Goal: Task Accomplishment & Management: Manage account settings

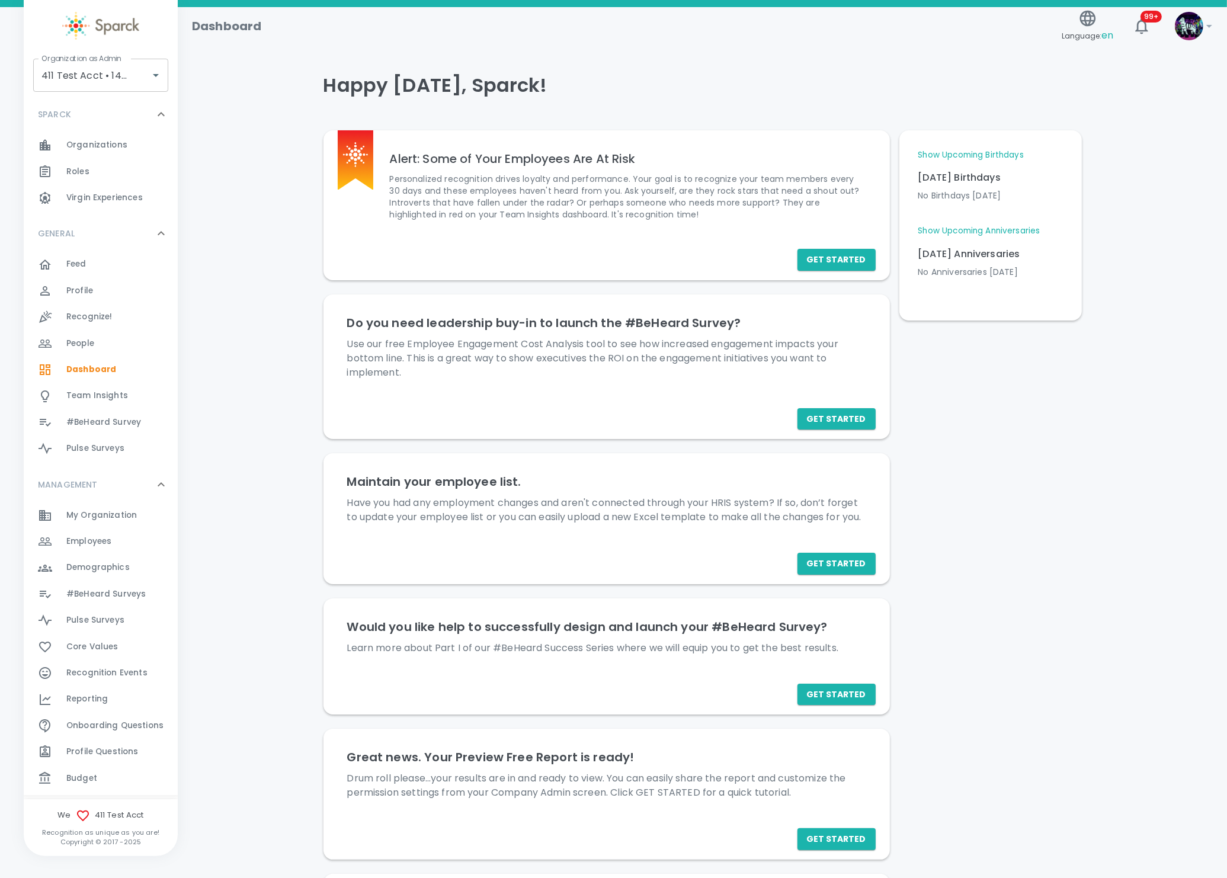
click at [117, 678] on span "Recognition Events" at bounding box center [106, 673] width 81 height 12
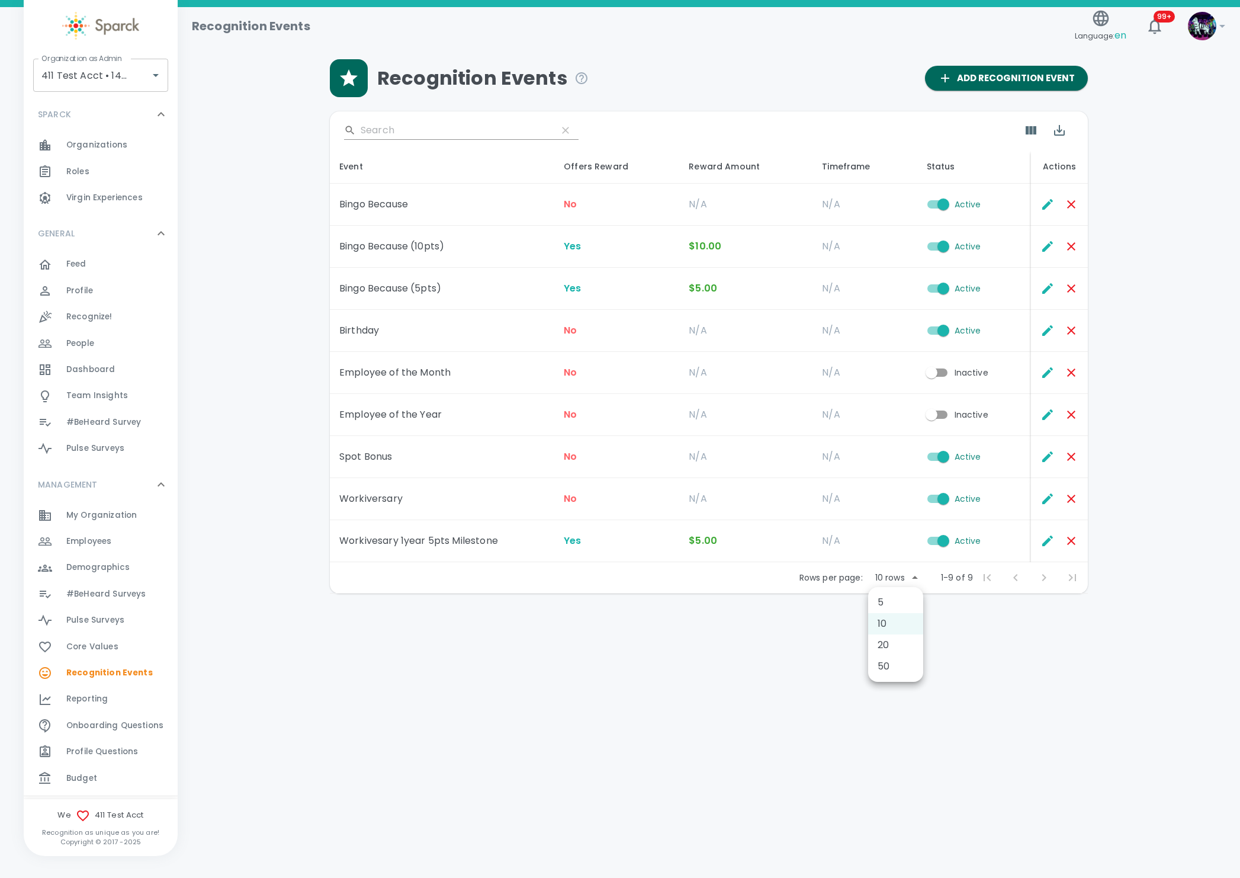
click at [894, 578] on body "Skip Navigation Recognition Events Language: en 99+ ! Organization as Admin 411…" at bounding box center [620, 327] width 1240 height 655
click at [881, 671] on li "50" at bounding box center [895, 666] width 55 height 21
type input "50"
click at [1043, 203] on icon "Edit" at bounding box center [1048, 204] width 14 height 14
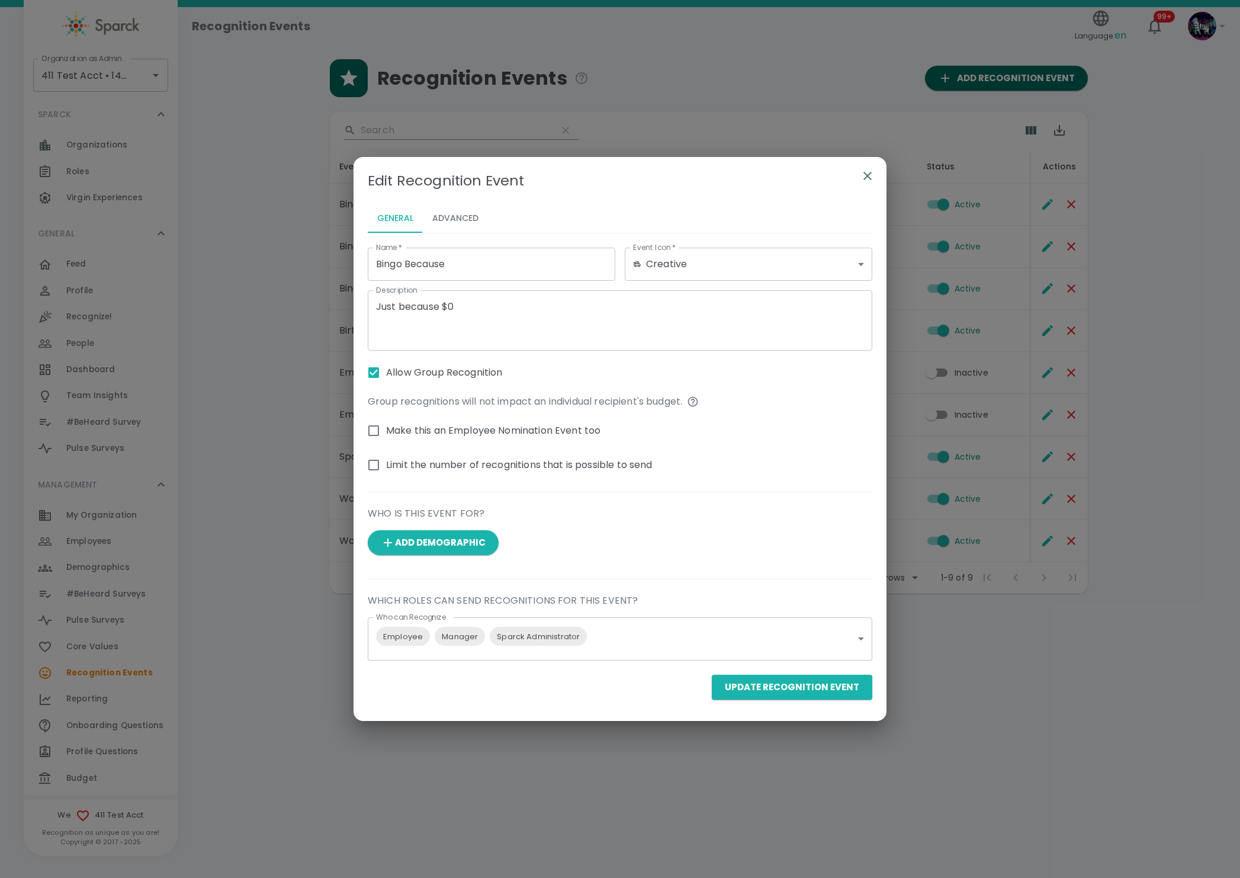
click at [438, 216] on button "Advanced" at bounding box center [455, 218] width 65 height 28
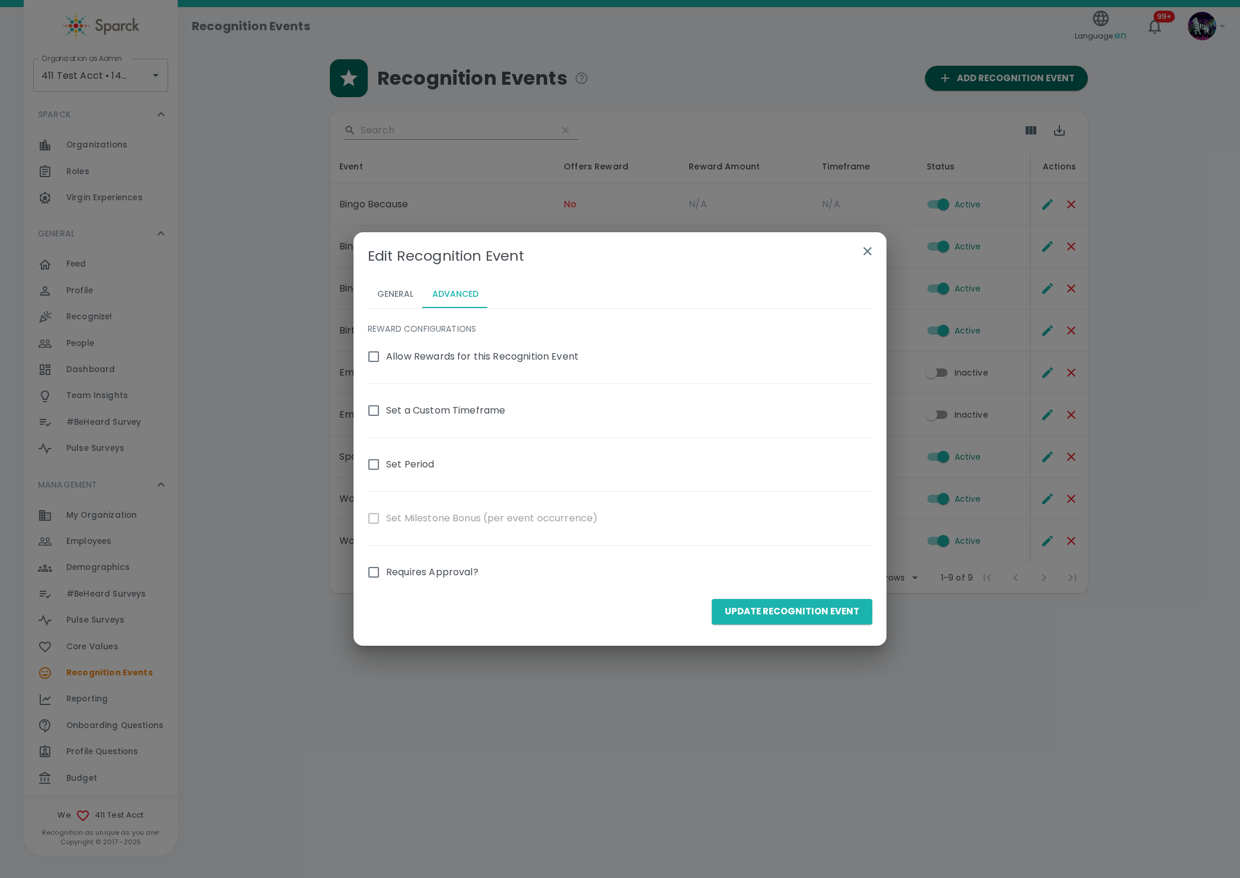
click at [400, 286] on button "General" at bounding box center [395, 294] width 55 height 28
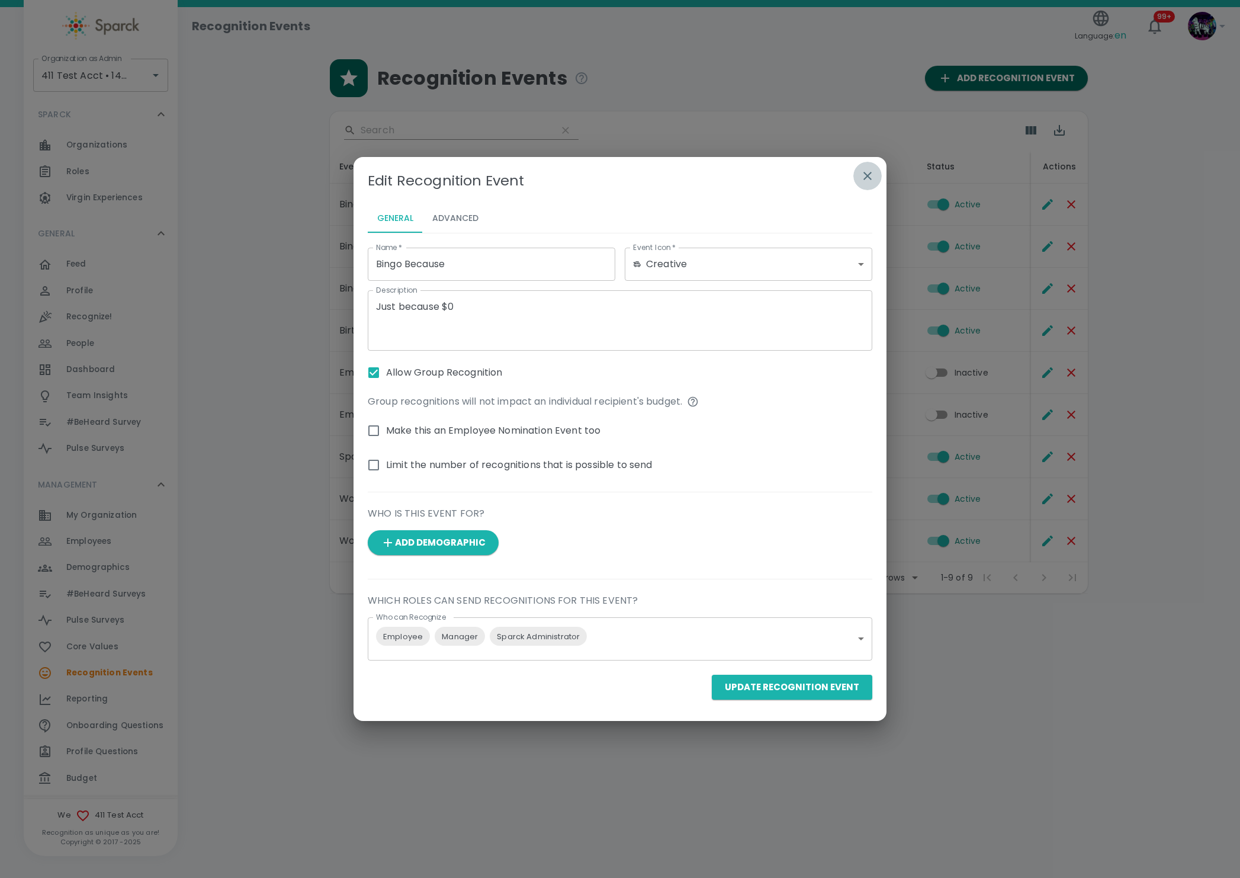
click at [870, 175] on icon "button" at bounding box center [868, 176] width 14 height 14
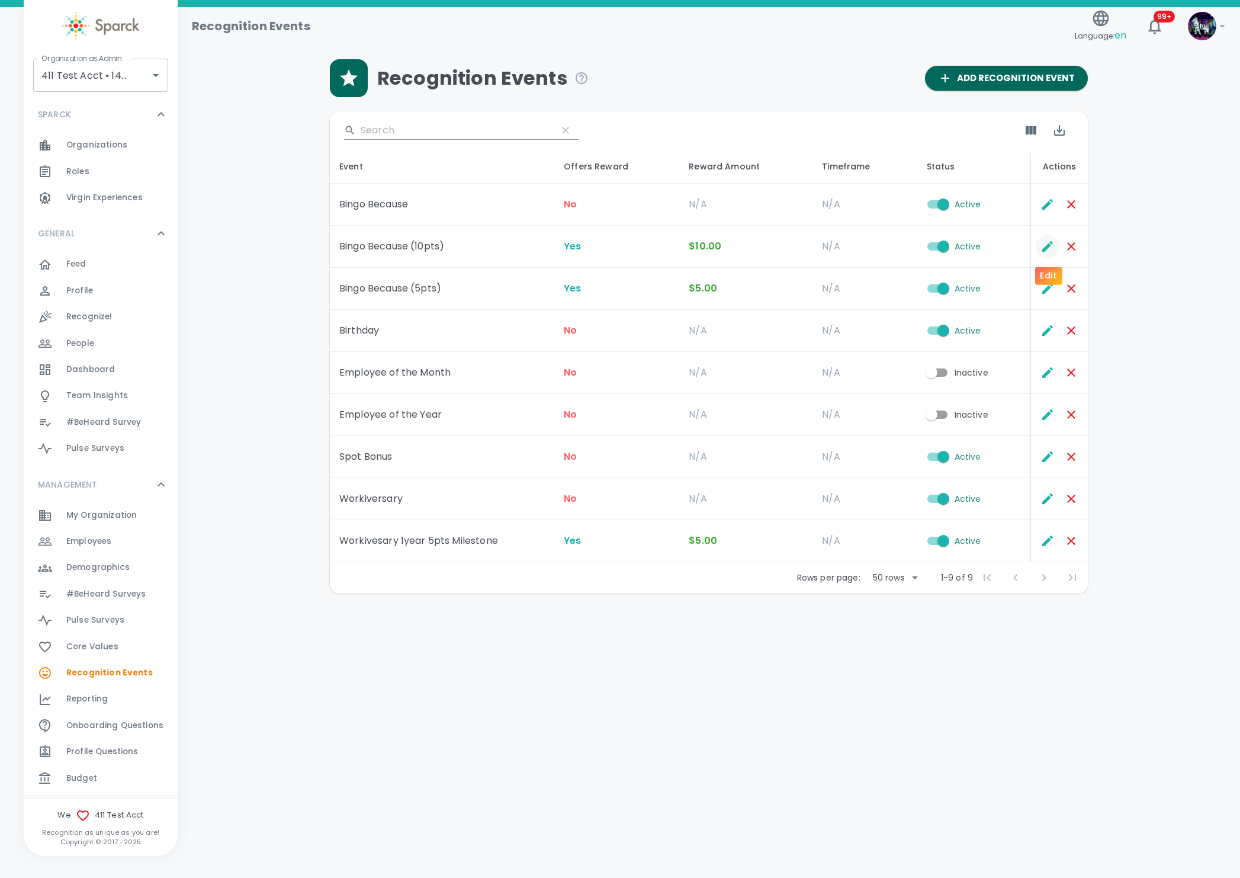
click at [1046, 248] on icon "Edit" at bounding box center [1048, 246] width 11 height 11
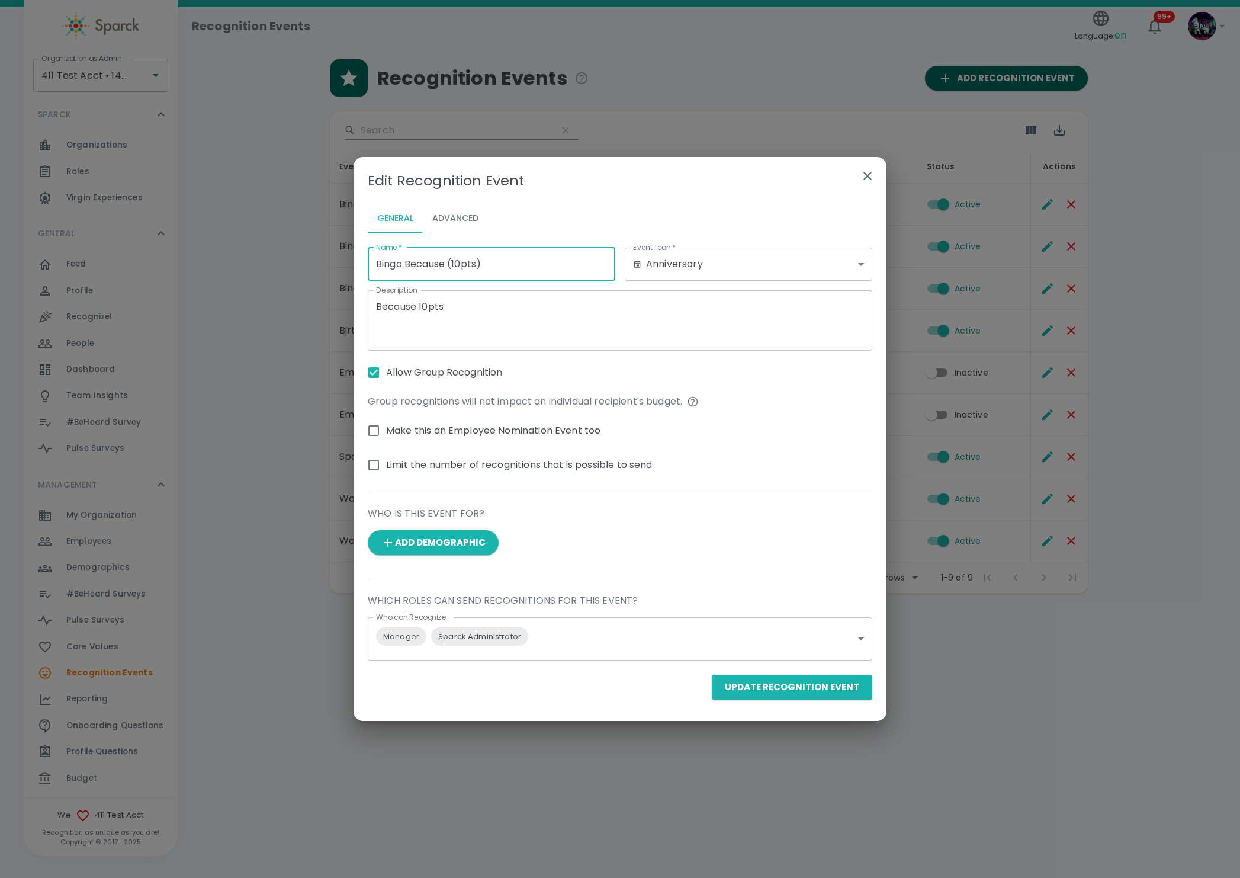
drag, startPoint x: 502, startPoint y: 252, endPoint x: 299, endPoint y: 254, distance: 202.6
click at [299, 254] on div "Edit Recognition Event General Advanced Name   * Bingo Because (10pts) Name   *…" at bounding box center [620, 439] width 1240 height 878
drag, startPoint x: 504, startPoint y: 322, endPoint x: 504, endPoint y: 315, distance: 7.1
click at [504, 322] on textarea "Because 10pts" at bounding box center [620, 320] width 488 height 41
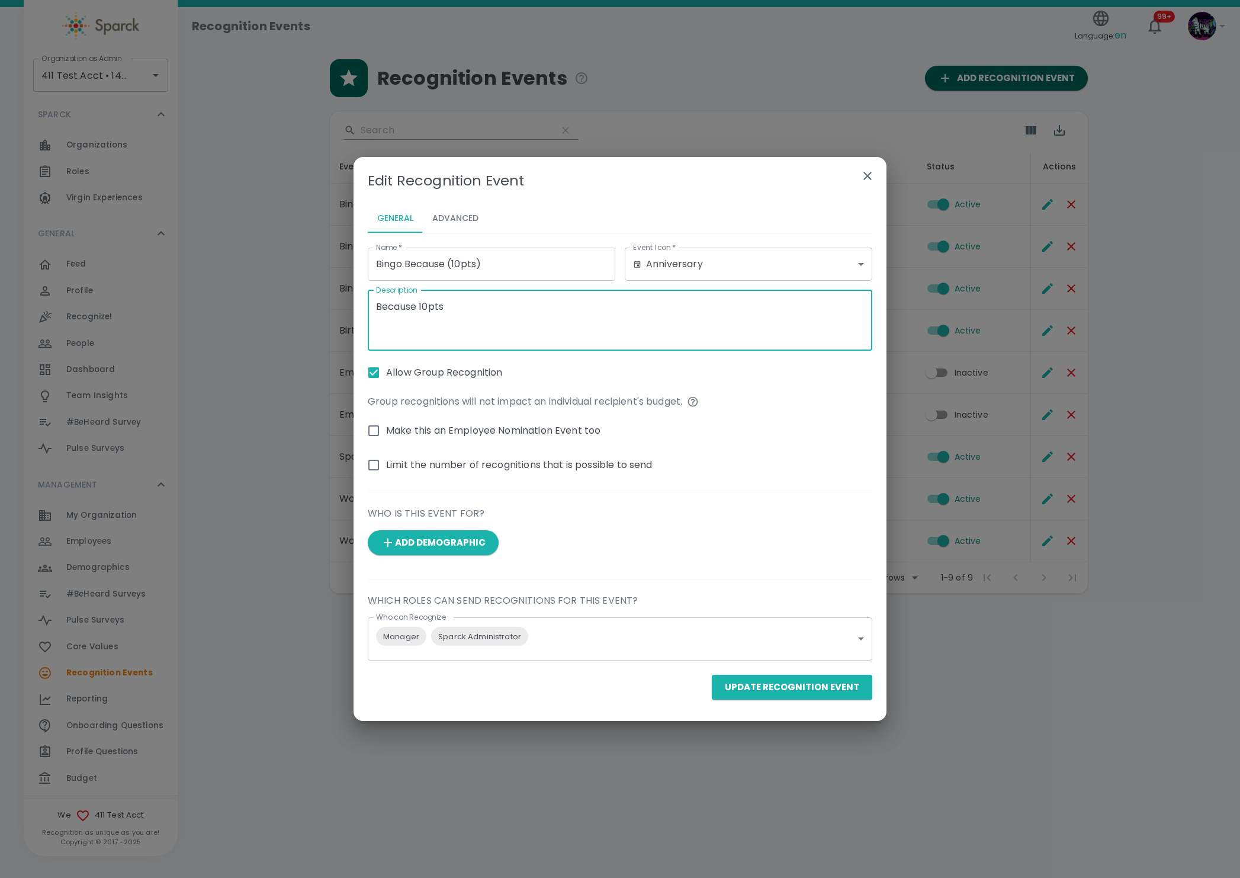
click at [498, 312] on textarea "Because 10pts" at bounding box center [620, 320] width 488 height 41
drag, startPoint x: 515, startPoint y: 309, endPoint x: 249, endPoint y: 298, distance: 265.6
click at [249, 298] on div "Edit Recognition Event General Advanced Name   * Bingo Because (10pts) Name   *…" at bounding box center [620, 439] width 1240 height 878
click at [440, 211] on button "Advanced" at bounding box center [455, 218] width 65 height 28
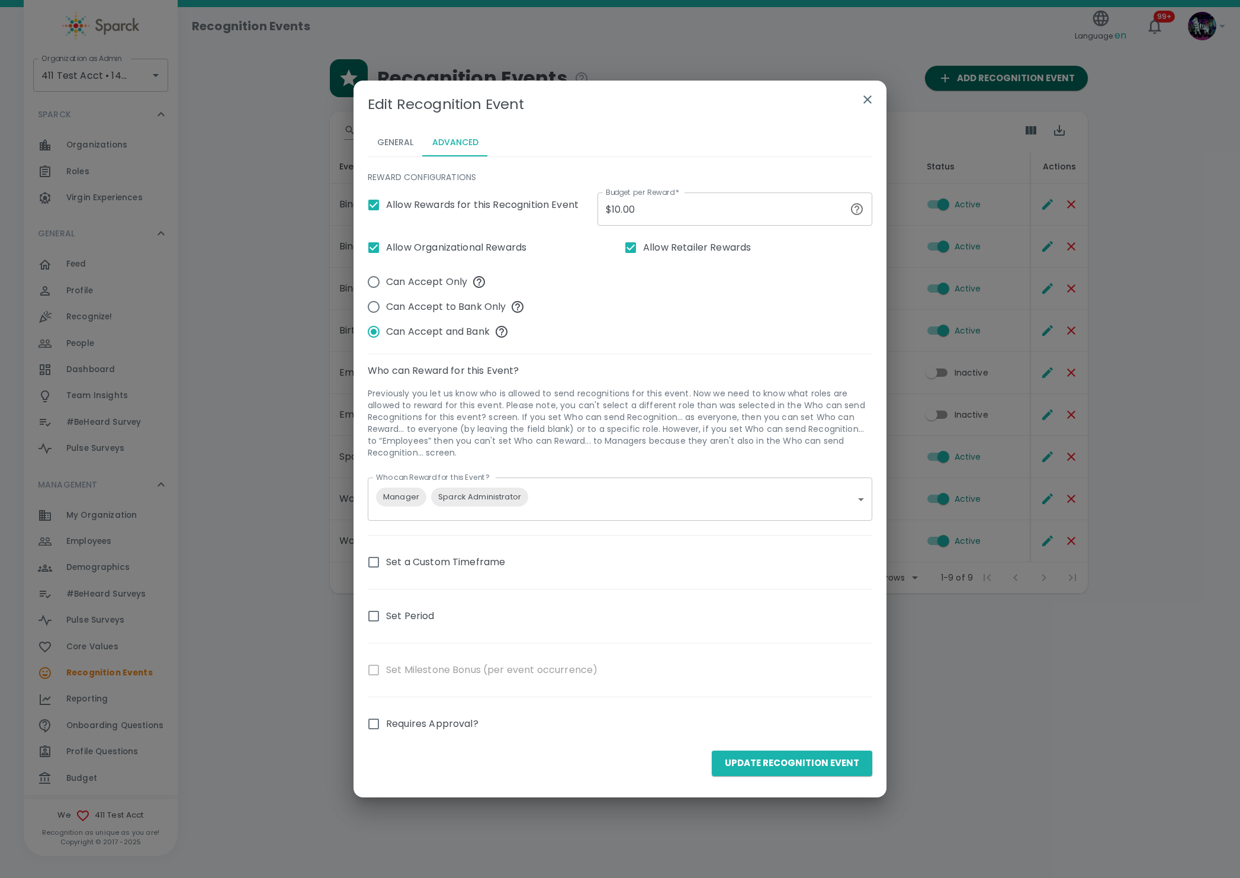
click at [870, 101] on icon "button" at bounding box center [868, 99] width 14 height 14
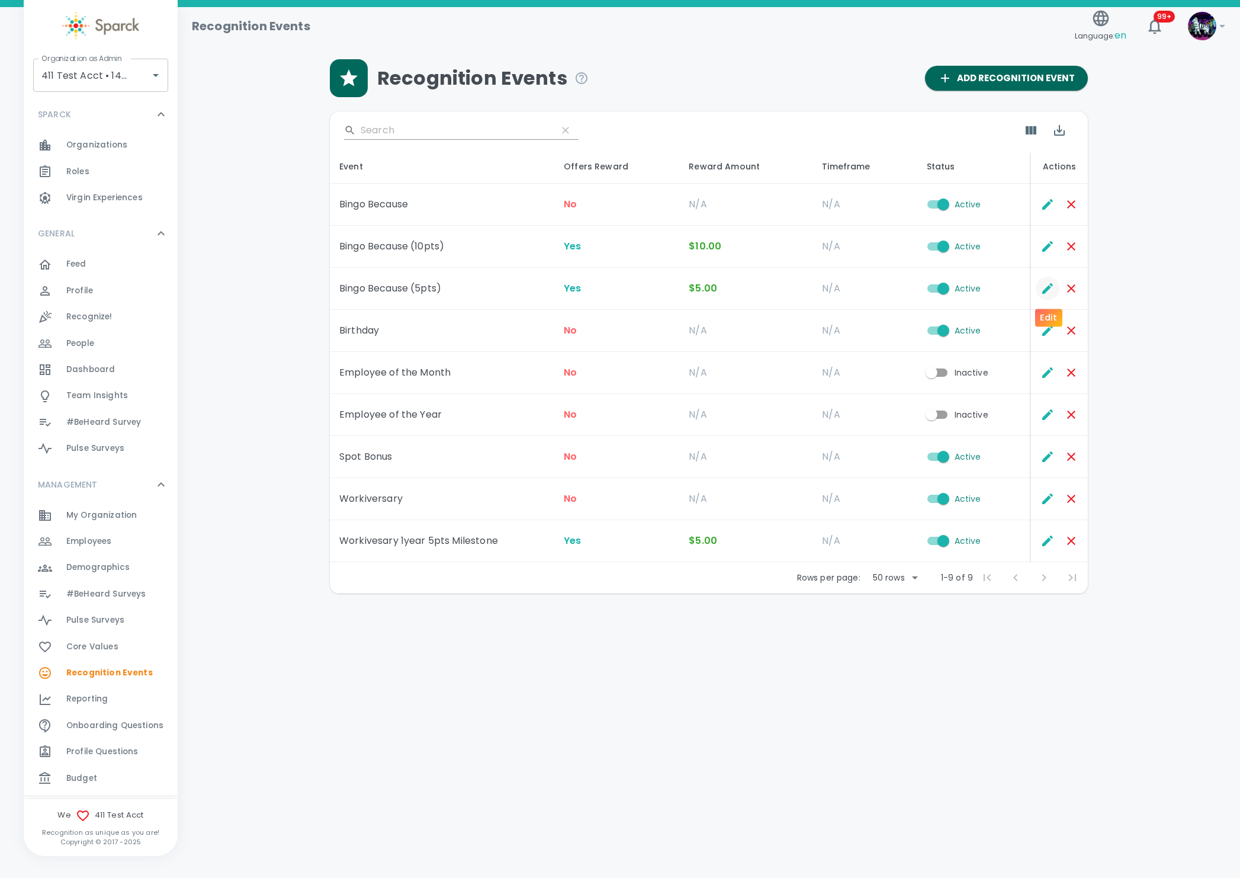
click at [1043, 291] on icon "Edit" at bounding box center [1048, 288] width 11 height 11
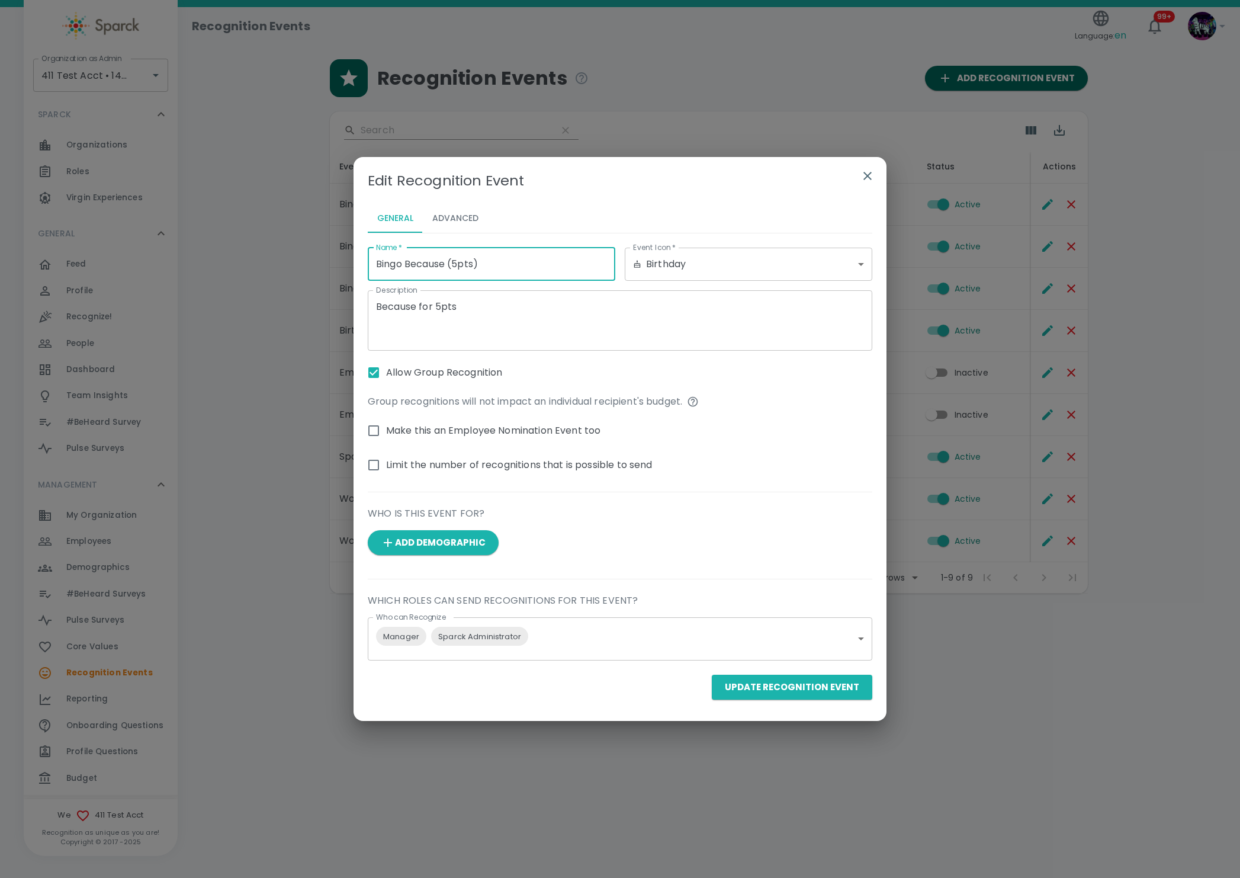
drag, startPoint x: 520, startPoint y: 256, endPoint x: 158, endPoint y: 255, distance: 361.9
click at [158, 255] on div "Edit Recognition Event General Advanced Name   * Bingo Because (5pts) Name   * …" at bounding box center [620, 439] width 1240 height 878
click at [443, 219] on button "Advanced" at bounding box center [455, 218] width 65 height 28
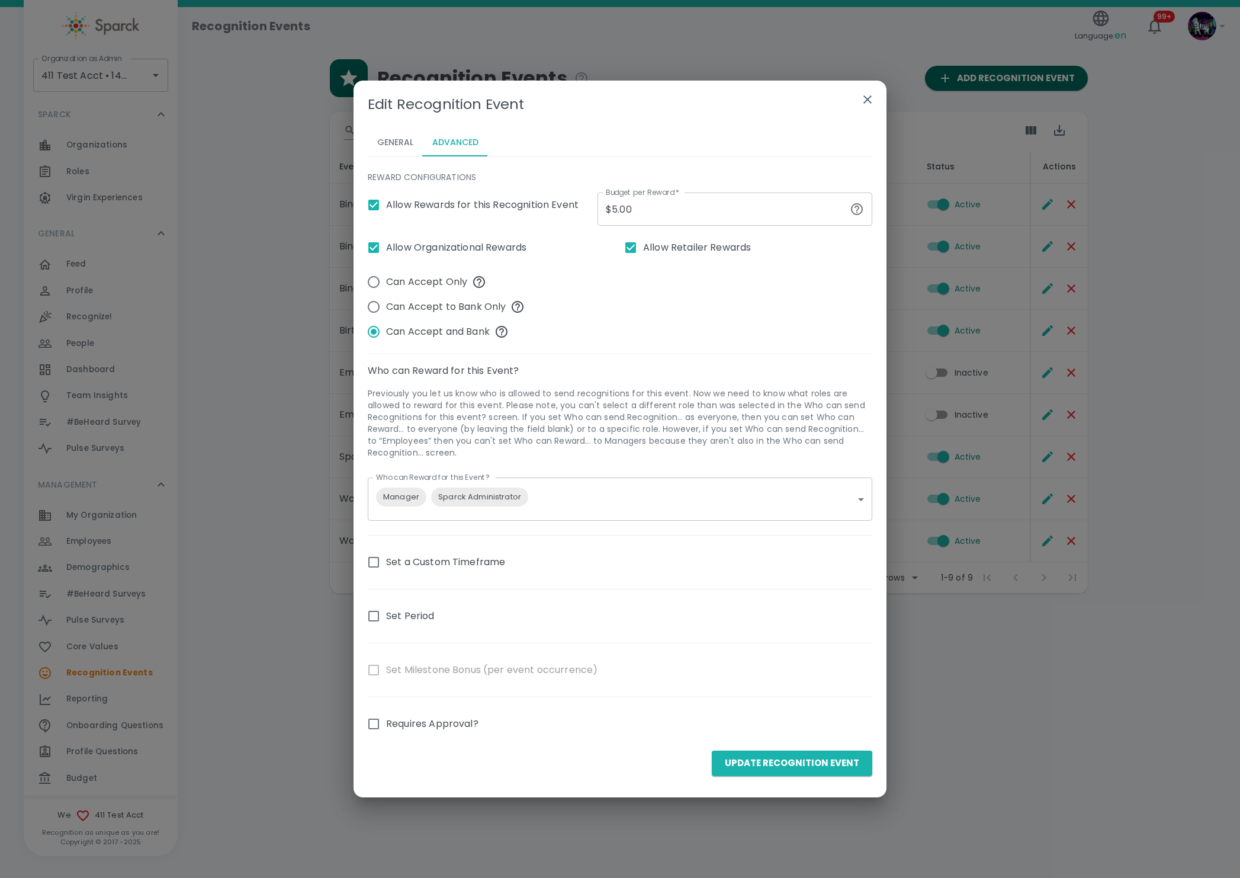
click at [862, 101] on icon "button" at bounding box center [868, 99] width 14 height 14
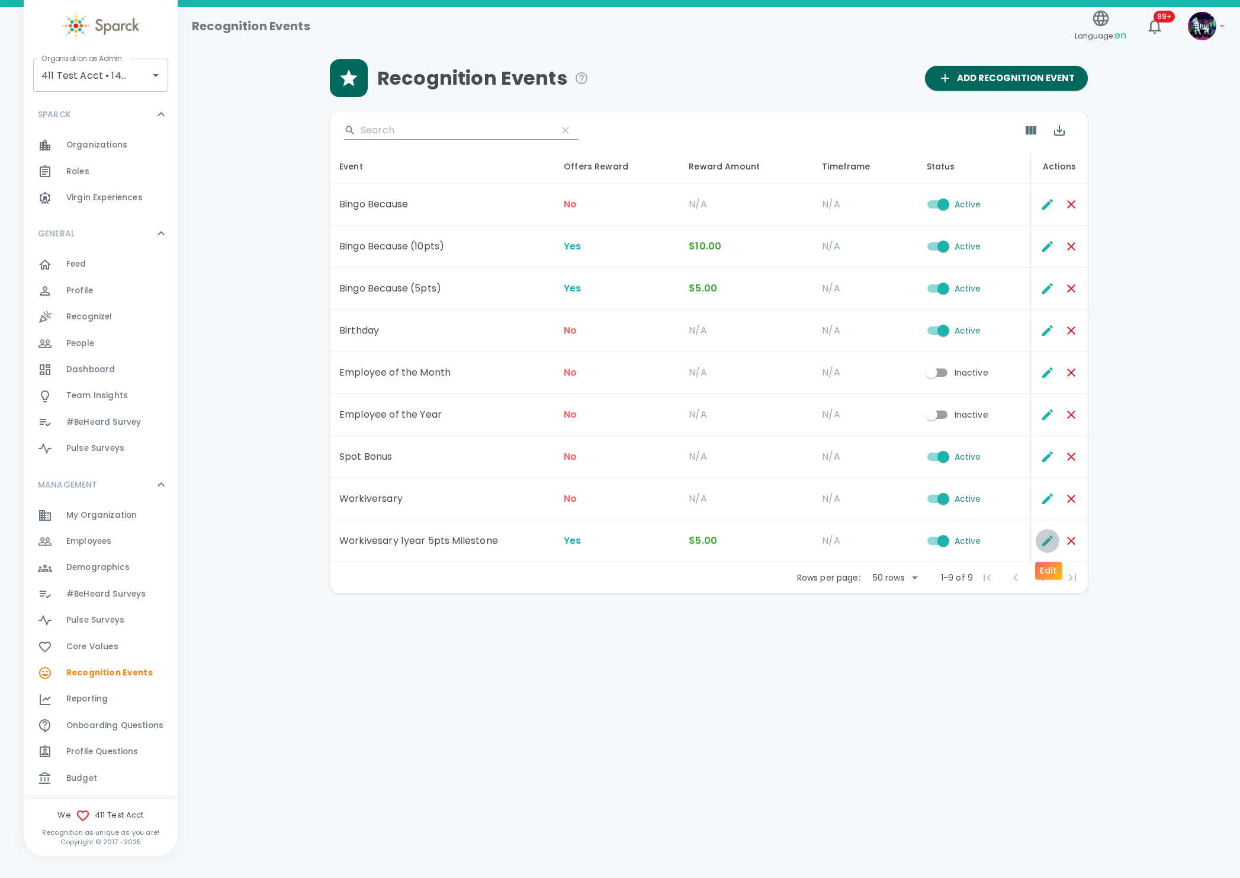
click at [1043, 544] on icon "Edit" at bounding box center [1048, 540] width 11 height 11
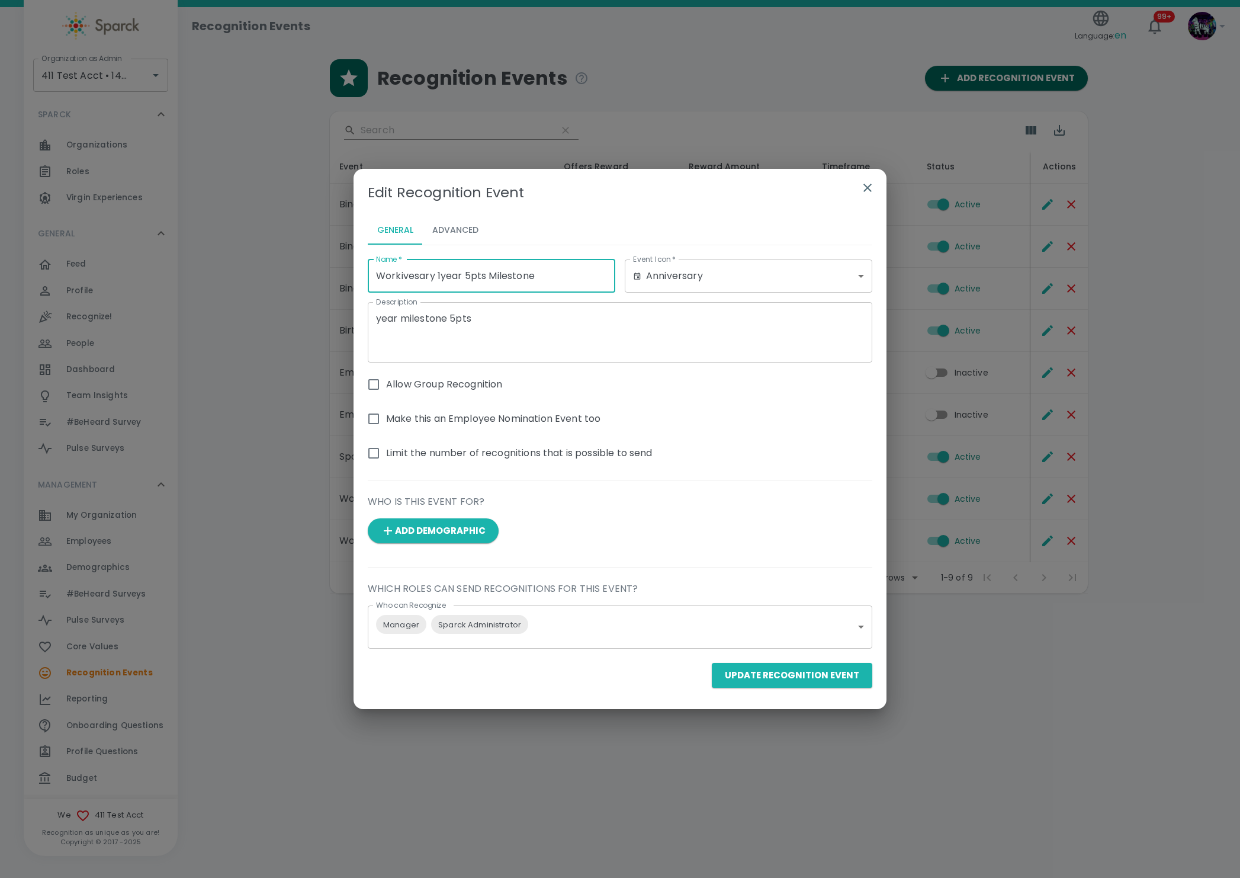
drag, startPoint x: 569, startPoint y: 275, endPoint x: 317, endPoint y: 270, distance: 252.4
click at [317, 270] on div "Edit Recognition Event General Advanced Name   * Workivesary 1year 5pts Milesto…" at bounding box center [620, 439] width 1240 height 878
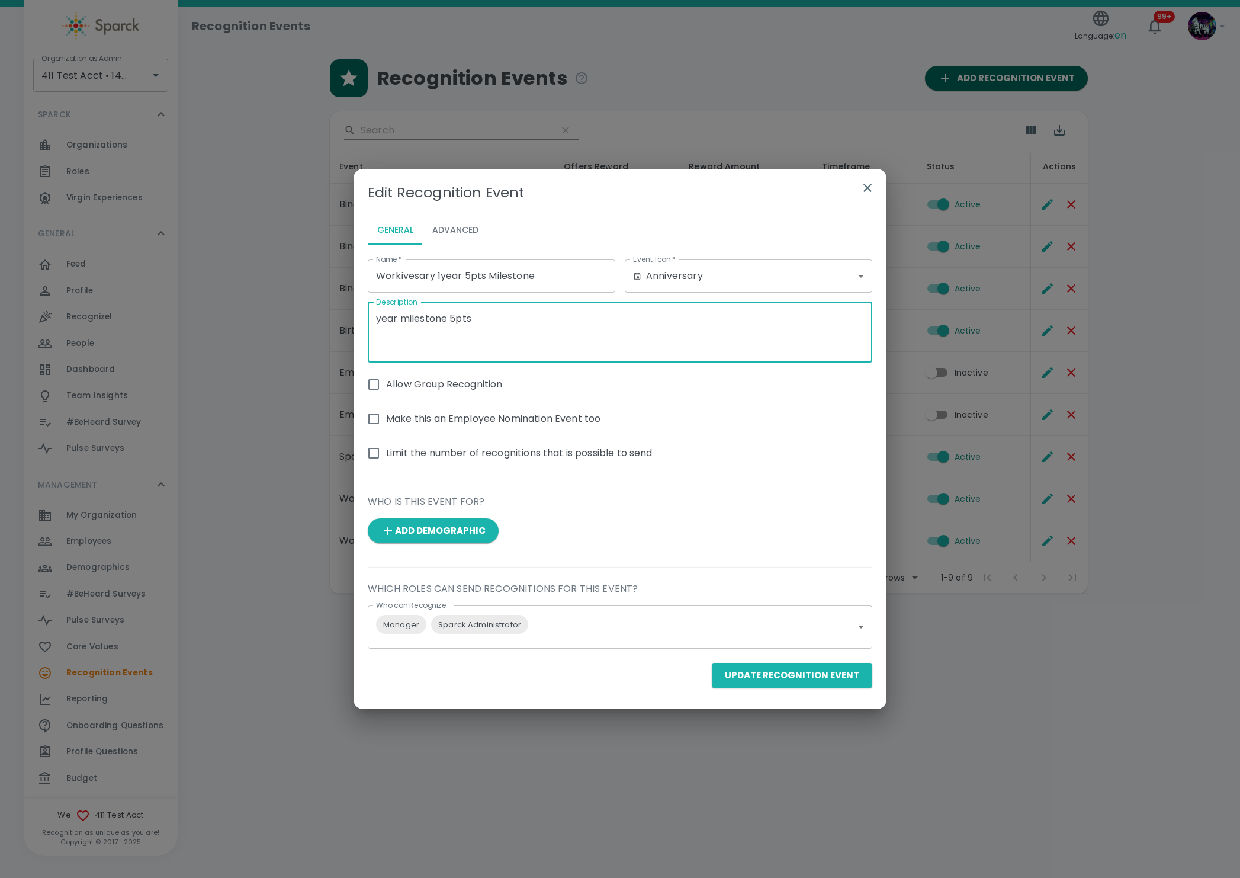
drag, startPoint x: 553, startPoint y: 330, endPoint x: 223, endPoint y: 314, distance: 330.3
click at [223, 314] on div "Edit Recognition Event General Advanced Name   * Workivesary 1year 5pts Milesto…" at bounding box center [620, 439] width 1240 height 878
click at [465, 219] on button "Advanced" at bounding box center [455, 230] width 65 height 28
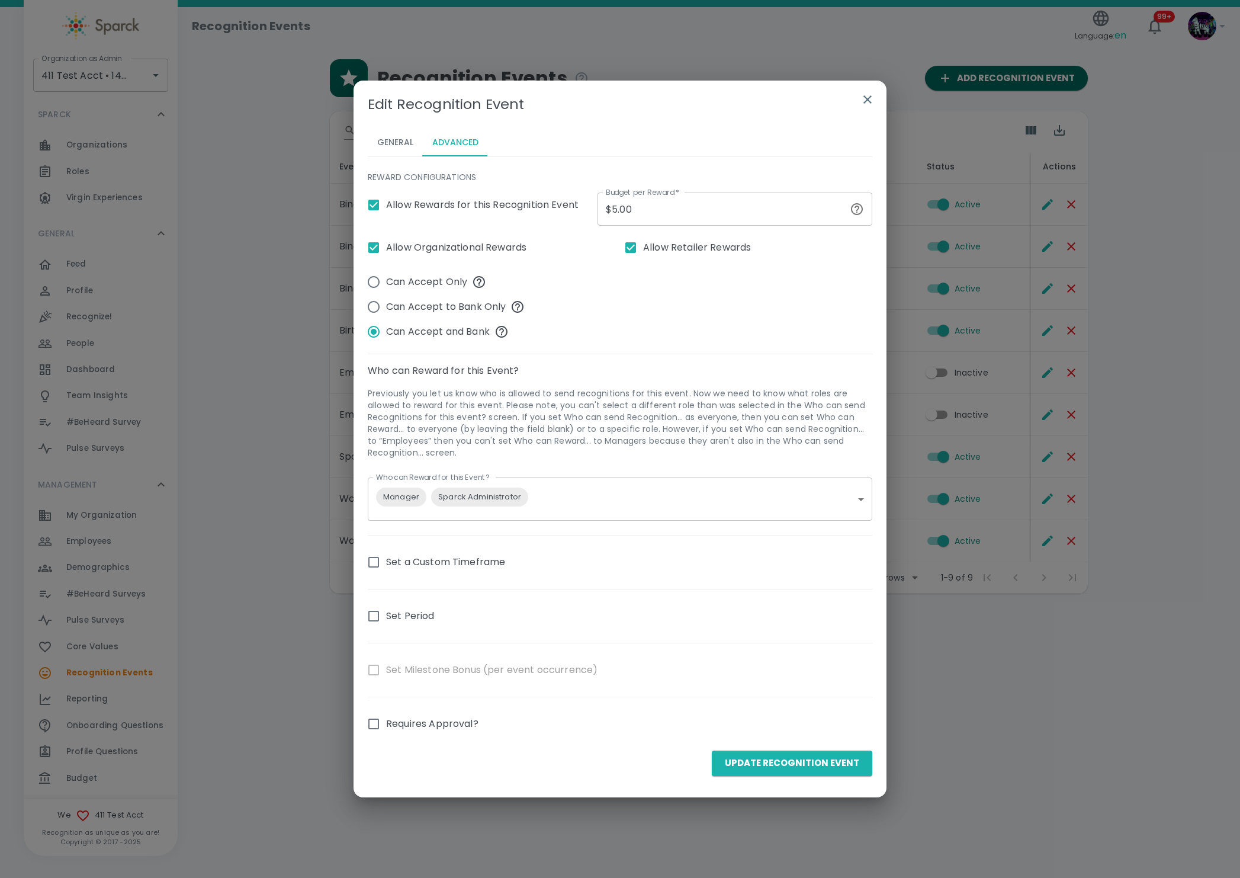
click at [859, 94] on button "button" at bounding box center [868, 99] width 28 height 28
